Goal: Transaction & Acquisition: Purchase product/service

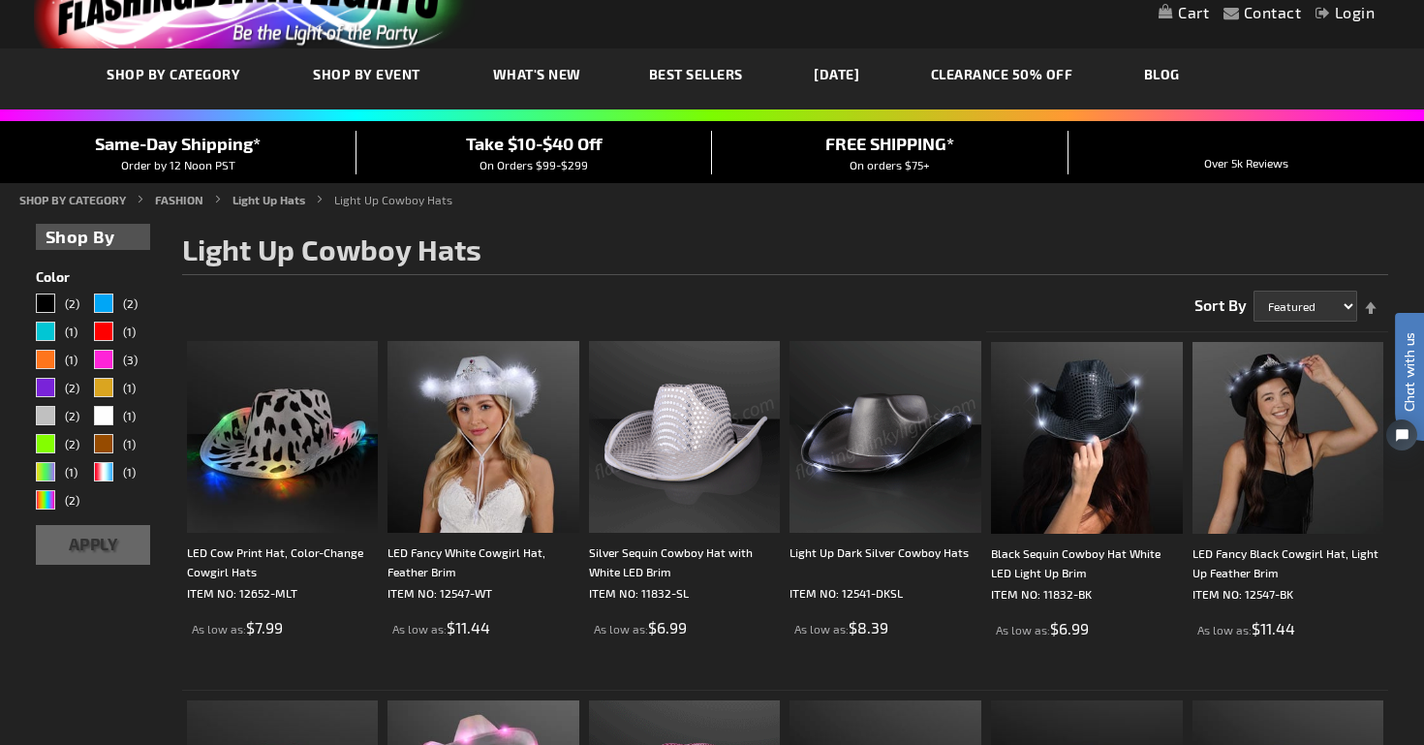
scroll to position [16, 0]
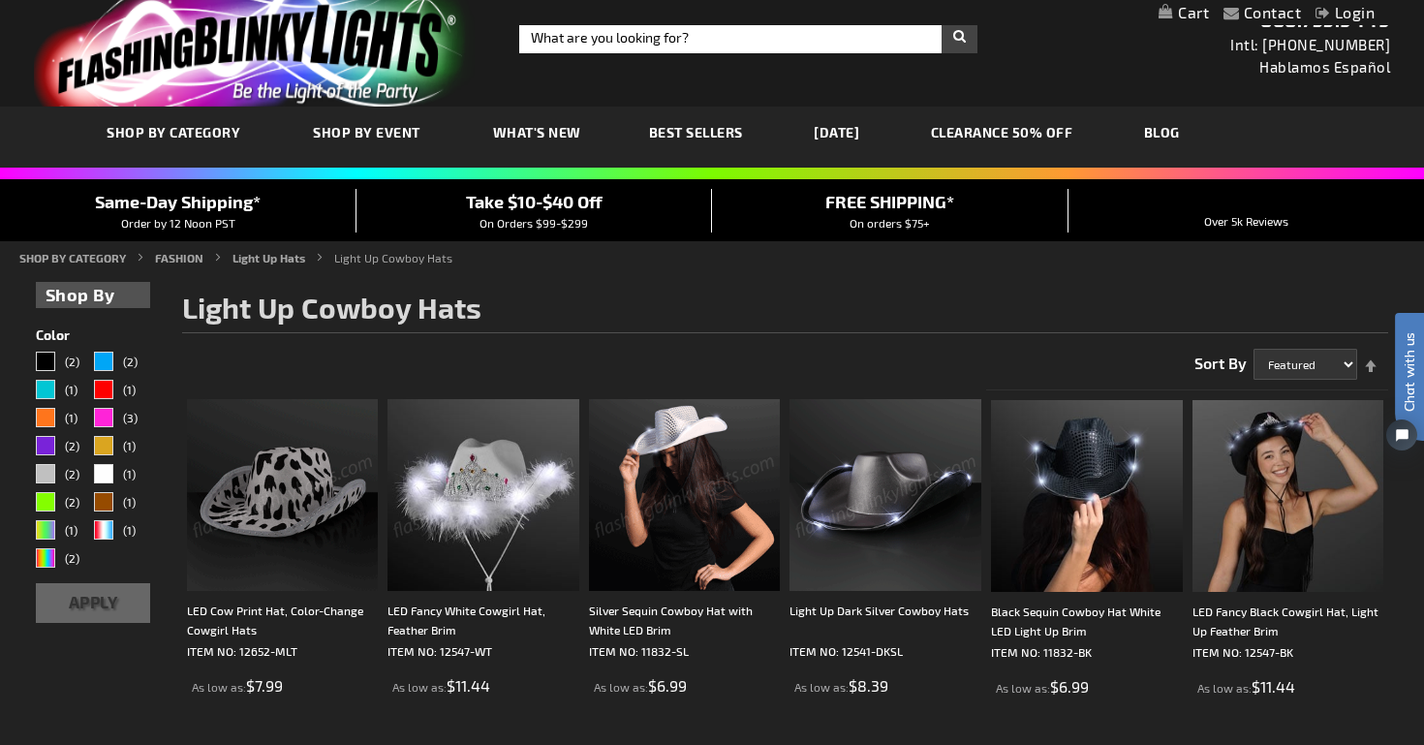
click at [109, 302] on strong "Shop By" at bounding box center [94, 295] width 96 height 26
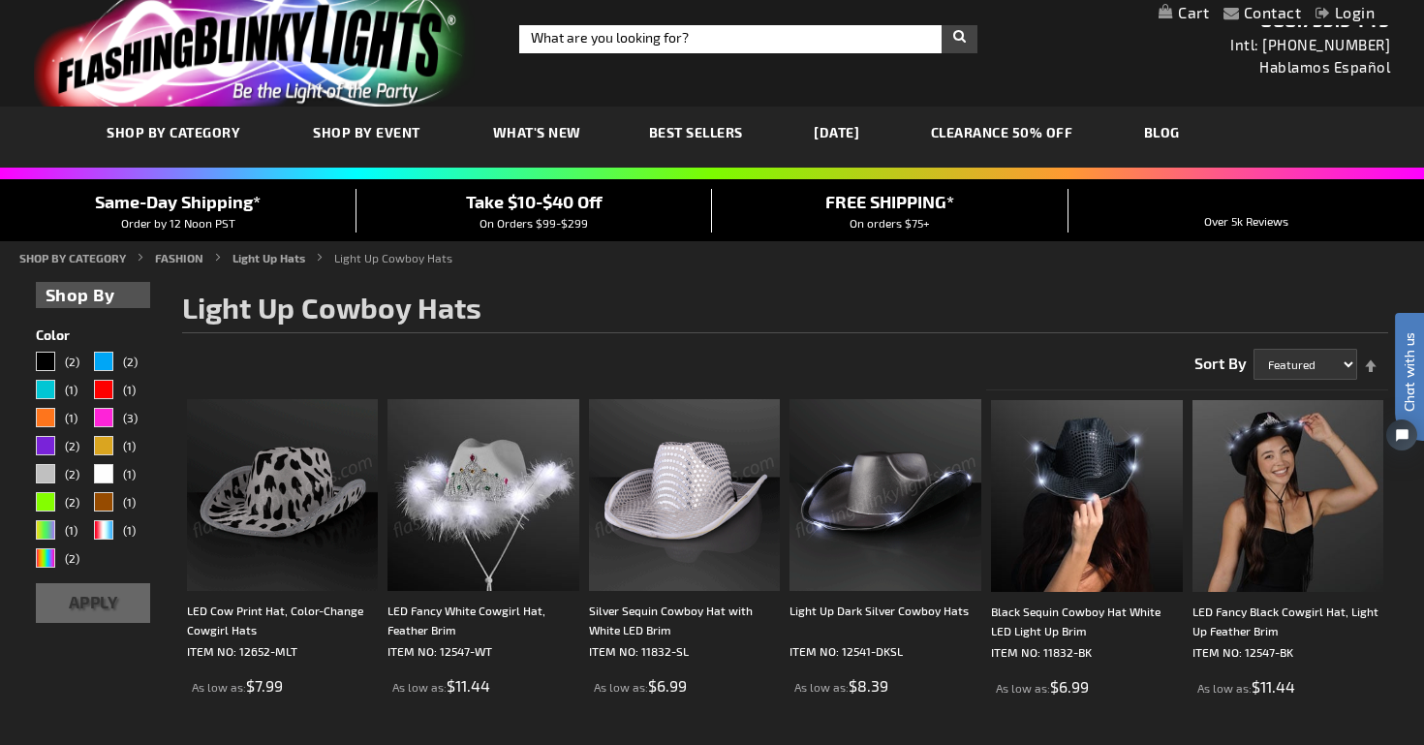
click at [104, 294] on strong "Shop By" at bounding box center [94, 295] width 96 height 26
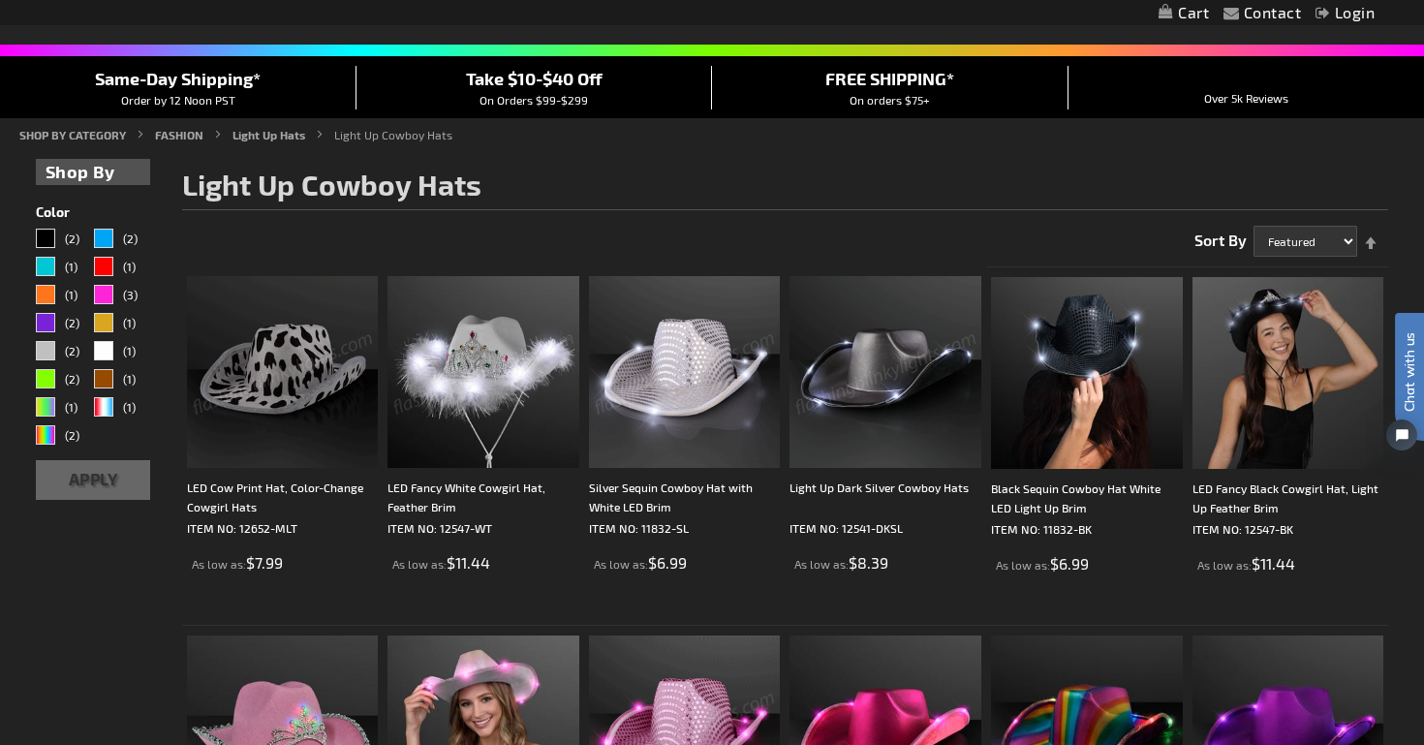
scroll to position [141, 0]
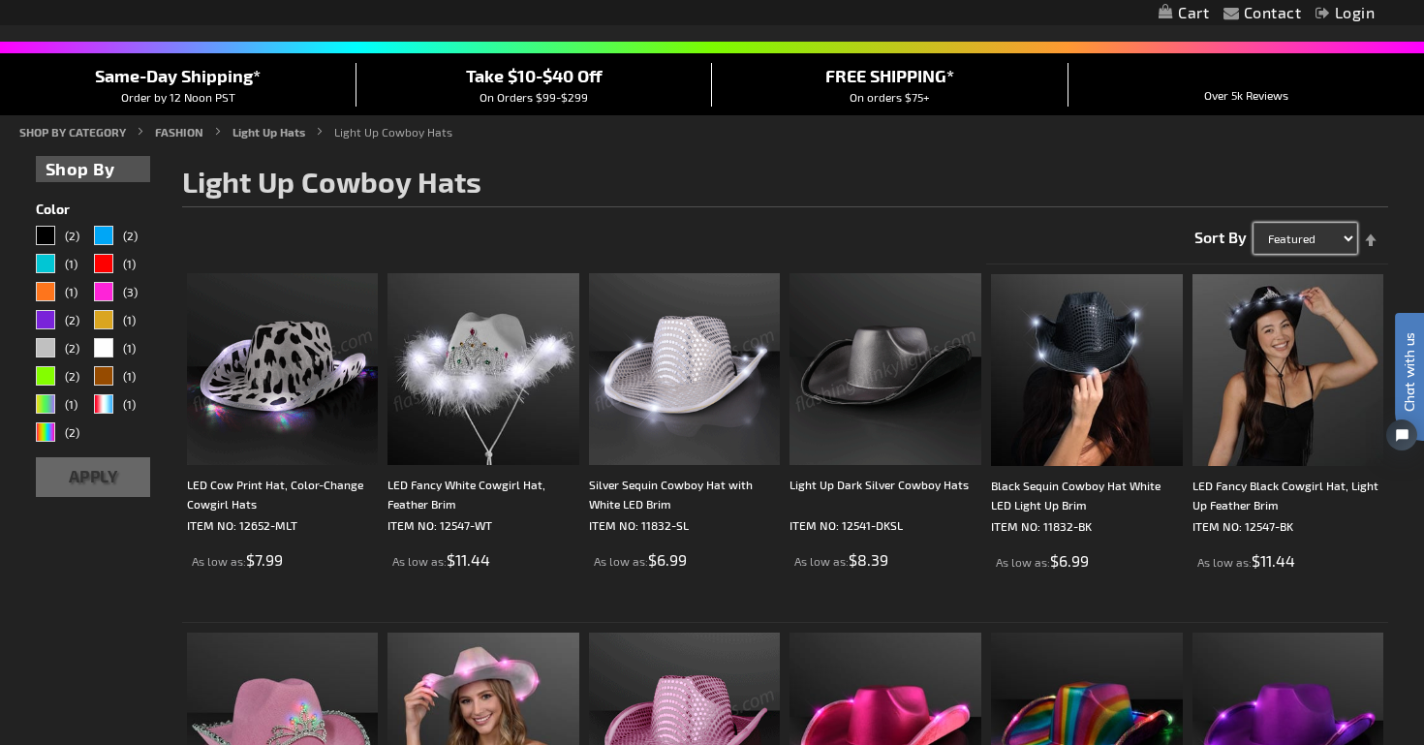
click at [1335, 233] on select "Featured Name Price Best Sellers" at bounding box center [1306, 238] width 104 height 31
select select "sale"
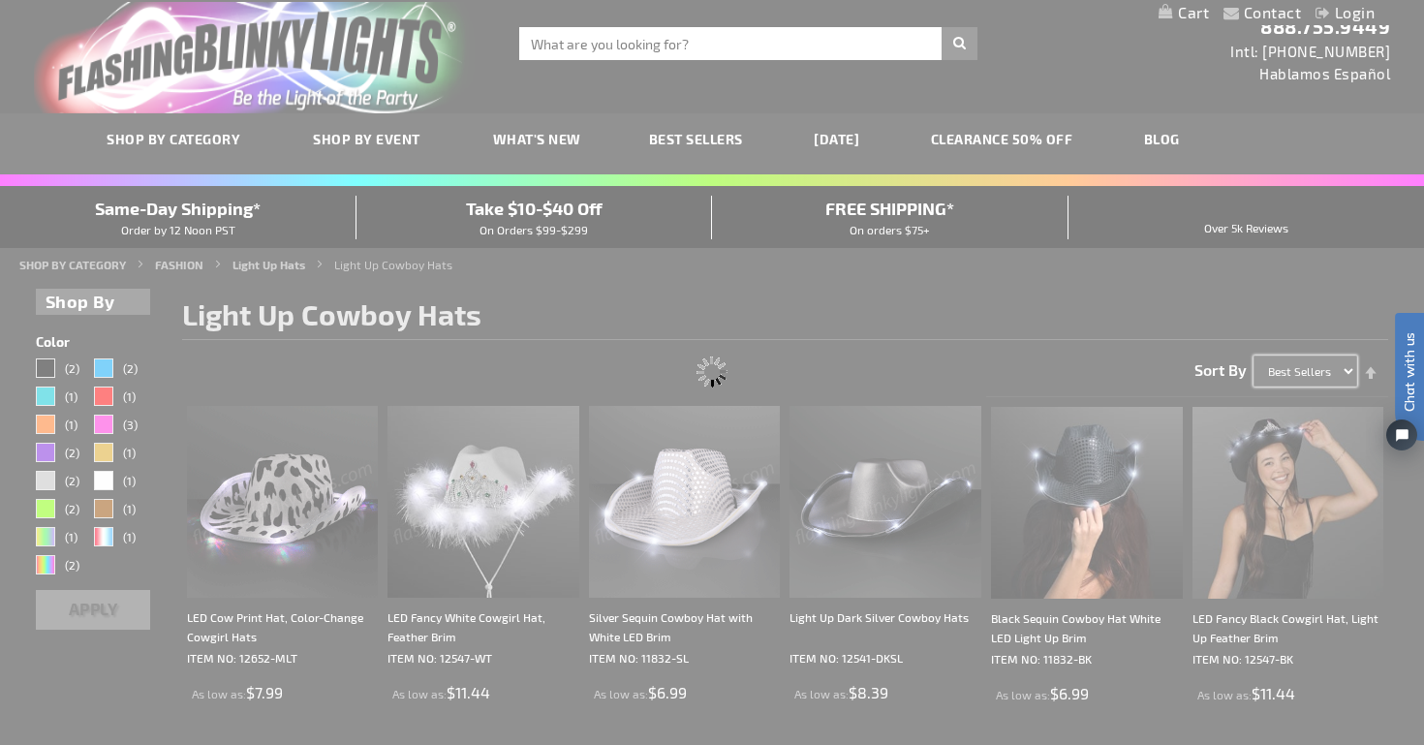
scroll to position [0, 0]
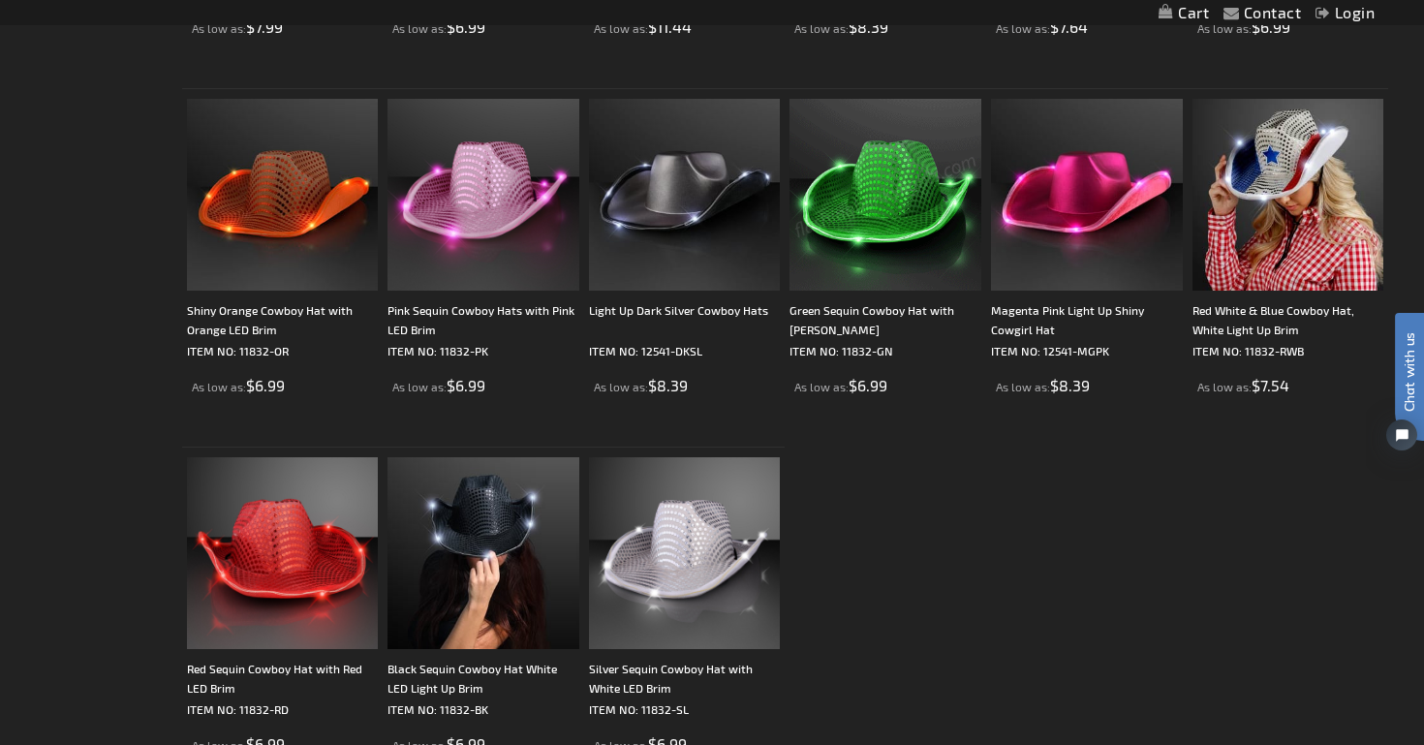
scroll to position [1444, 0]
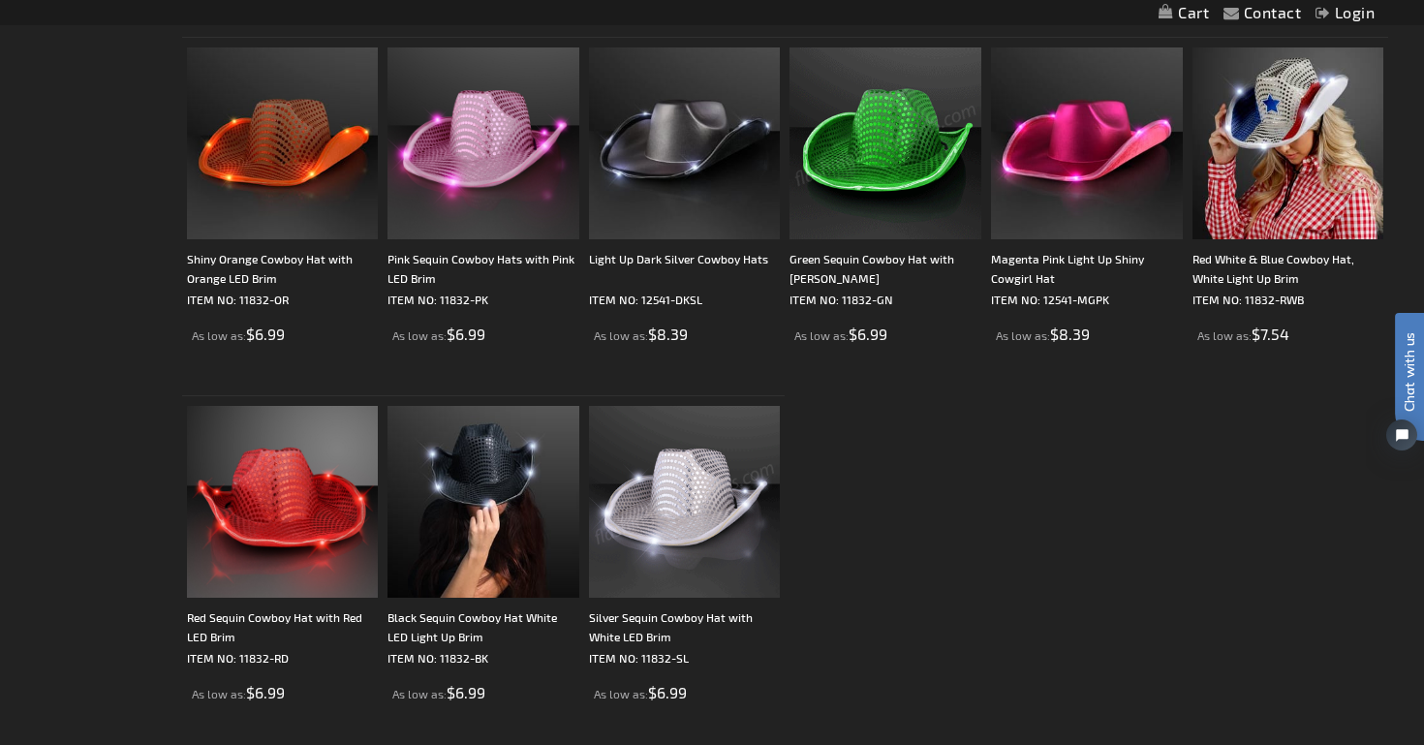
click at [701, 486] on img at bounding box center [685, 502] width 192 height 192
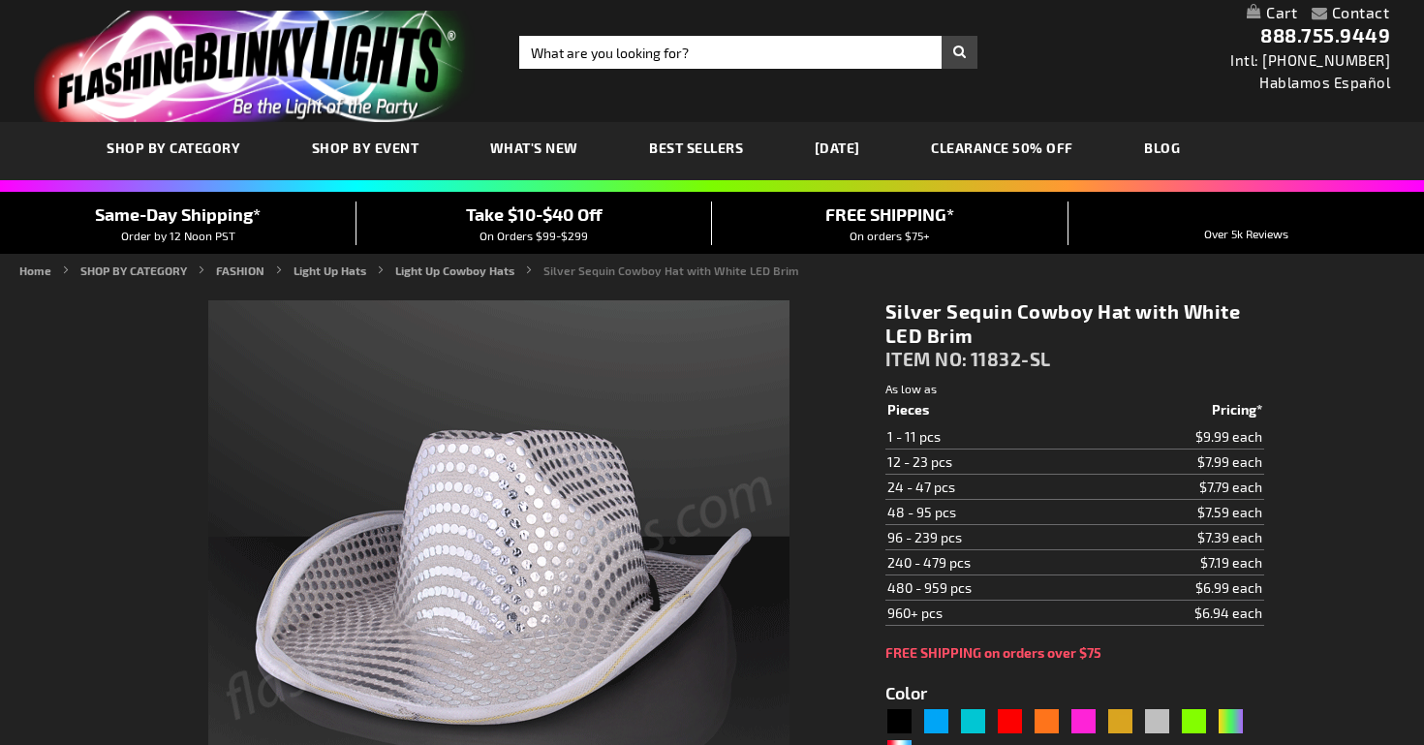
type input "5644"
